Goal: Task Accomplishment & Management: Use online tool/utility

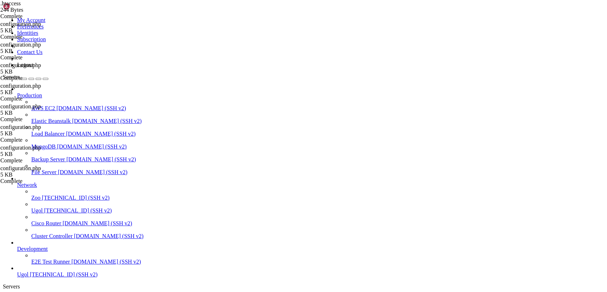
scroll to position [767, 0]
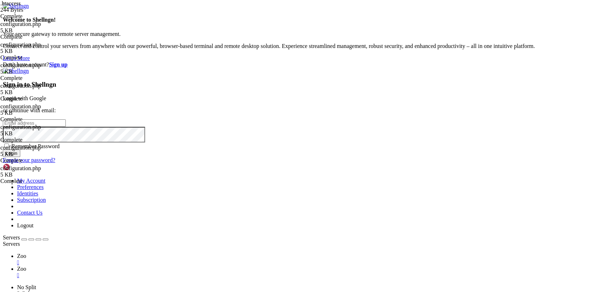
type input "root"
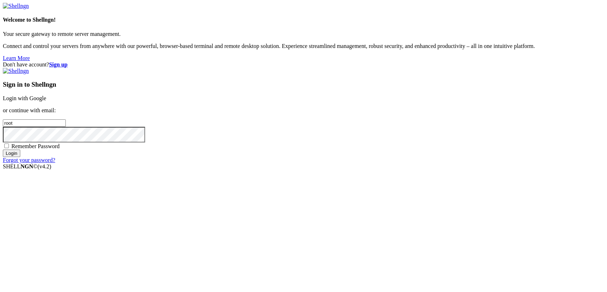
click at [46, 101] on link "Login with Google" at bounding box center [24, 98] width 43 height 6
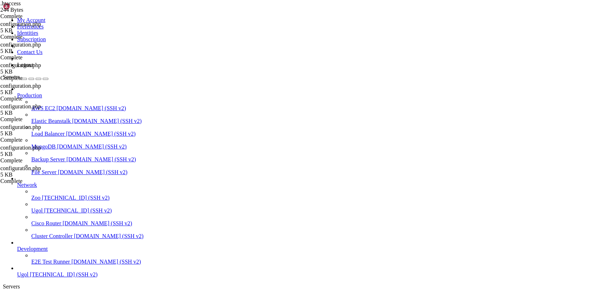
scroll to position [767, 0]
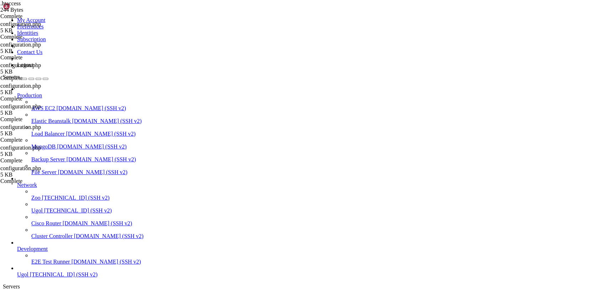
type input "/etc/apache2/sites-available"
drag, startPoint x: 141, startPoint y: 177, endPoint x: 95, endPoint y: 34, distance: 149.8
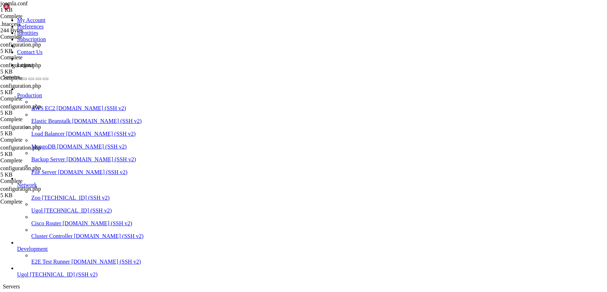
type textarea "<VirtualHost *:80> ServerAdmin [EMAIL_ADDRESS][DOMAIN_NAME]"
drag, startPoint x: 74, startPoint y: 633, endPoint x: 71, endPoint y: 638, distance: 5.4
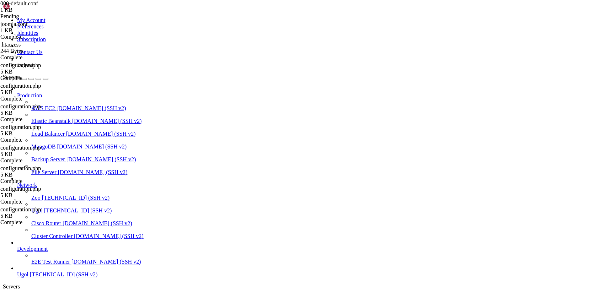
drag, startPoint x: 203, startPoint y: 164, endPoint x: 90, endPoint y: 25, distance: 179.1
type textarea "<VirtualHost *:80> # The ServerName directive sets the request scheme, hostname…"
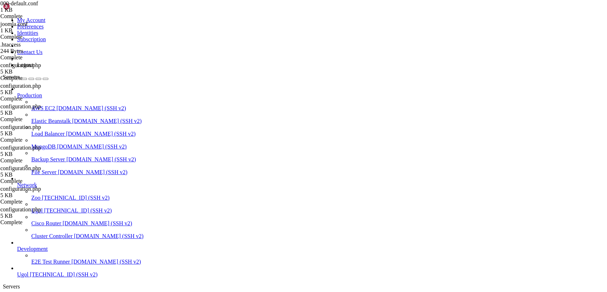
type input "/etc/apache2/sites-available"
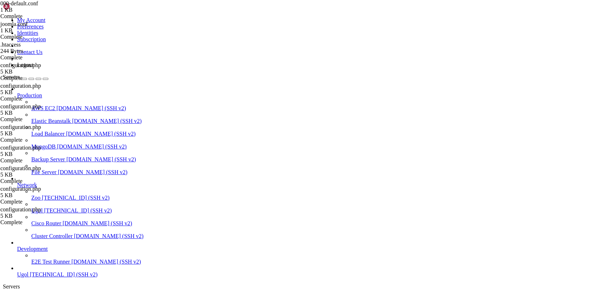
drag, startPoint x: 142, startPoint y: 198, endPoint x: 65, endPoint y: 27, distance: 187.8
paste textarea
drag, startPoint x: 144, startPoint y: 118, endPoint x: 74, endPoint y: 17, distance: 123.4
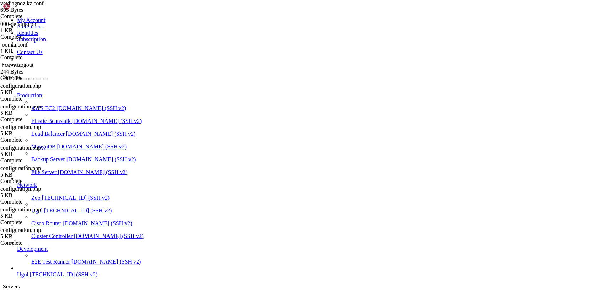
paste textarea "/VirtualHost>"
type textarea "</VirtualHost>"
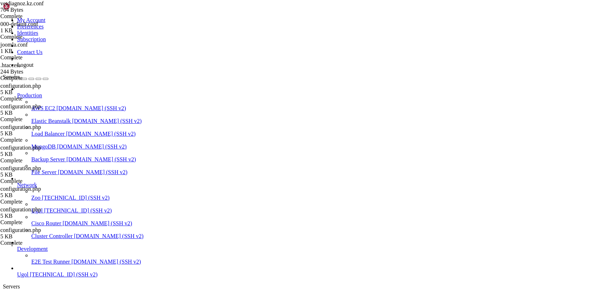
scroll to position [556, 0]
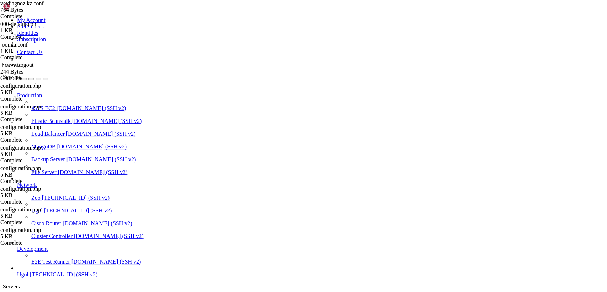
scroll to position [1293, 0]
drag, startPoint x: 259, startPoint y: 621, endPoint x: 174, endPoint y: 468, distance: 175.5
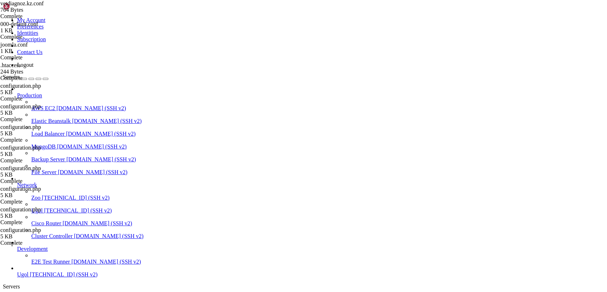
drag, startPoint x: 154, startPoint y: 710, endPoint x: 26, endPoint y: 651, distance: 140.4
drag, startPoint x: 7, startPoint y: 632, endPoint x: 272, endPoint y: 676, distance: 268.1
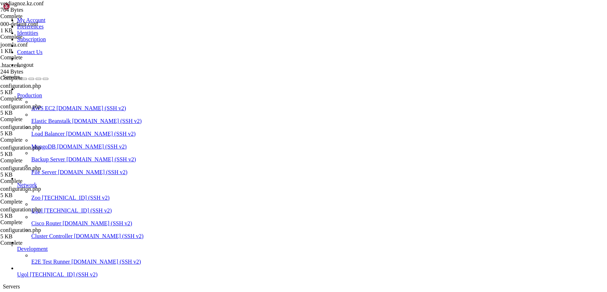
scroll to position [1516, 0]
copy div "oot@cloud-001:~# sudo certbot --apache Saving debug log to /var/log/letsencrypt…"
drag, startPoint x: 502, startPoint y: 664, endPoint x: 4, endPoint y: 545, distance: 512.0
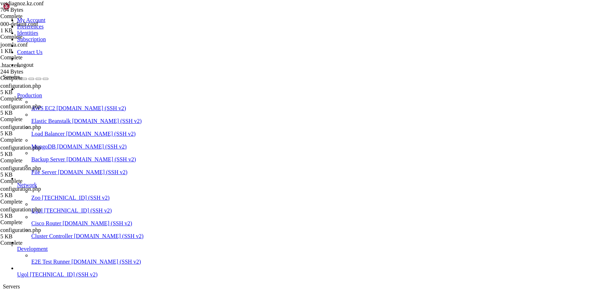
drag, startPoint x: 218, startPoint y: 667, endPoint x: 5, endPoint y: 508, distance: 266.0
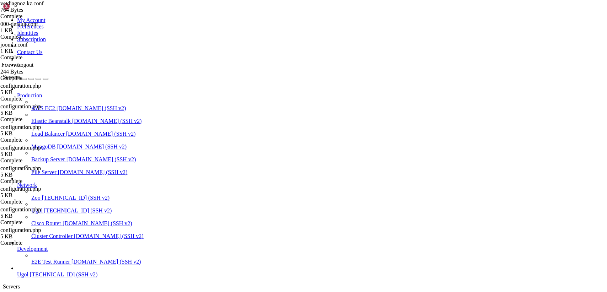
copy div "2a-aae4-d06bfc9857fa: "<!doctype html><html data-adblockkey=\"MFwwDQYJKoZIhvcNA…"
